Goal: Information Seeking & Learning: Learn about a topic

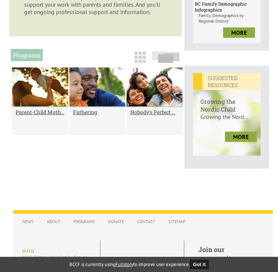
scroll to position [322, 0]
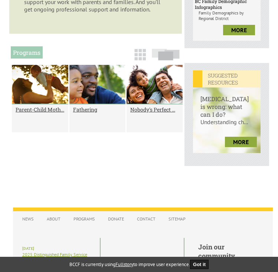
click at [42, 113] on h2 "Parent-Child Moth..." at bounding box center [40, 109] width 49 height 7
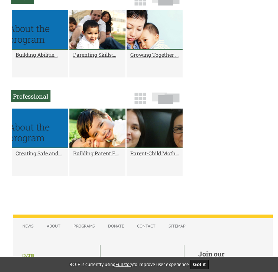
scroll to position [559, 0]
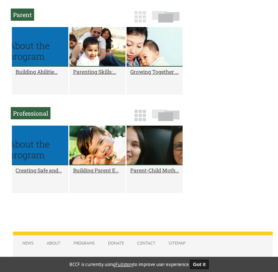
click at [138, 16] on img at bounding box center [139, 16] width 11 height 11
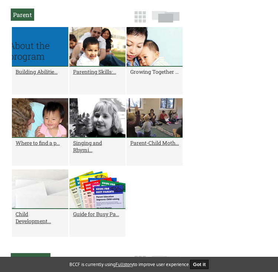
click at [151, 75] on h2 "Growing Together ..." at bounding box center [154, 71] width 49 height 7
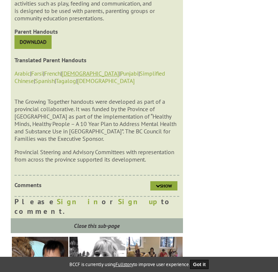
scroll to position [811, 0]
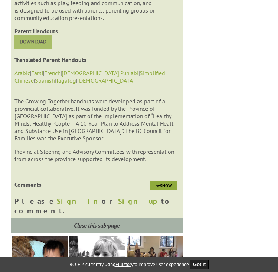
click at [50, 50] on link at bounding box center [32, 46] width 37 height 7
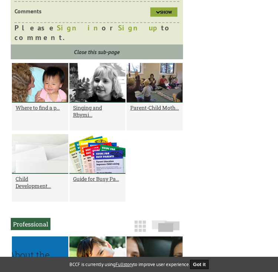
scroll to position [988, 0]
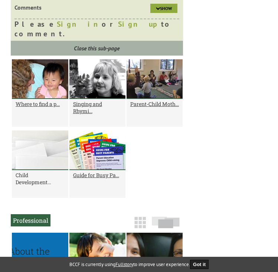
click at [32, 186] on h2 "Child Development..." at bounding box center [40, 179] width 49 height 14
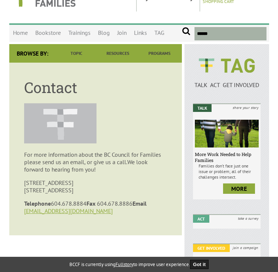
scroll to position [30, 0]
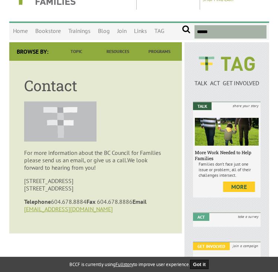
click at [244, 185] on link "more" at bounding box center [239, 187] width 32 height 10
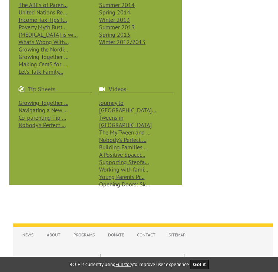
scroll to position [767, 0]
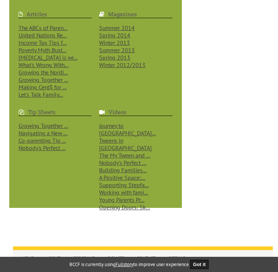
click at [42, 18] on h4 "Articles" at bounding box center [55, 14] width 73 height 8
